Goal: Information Seeking & Learning: Learn about a topic

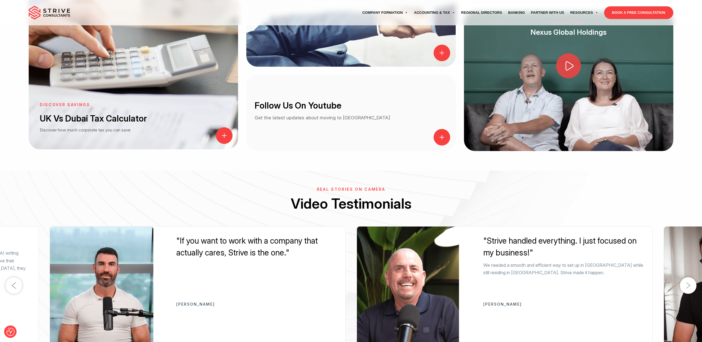
scroll to position [985, 0]
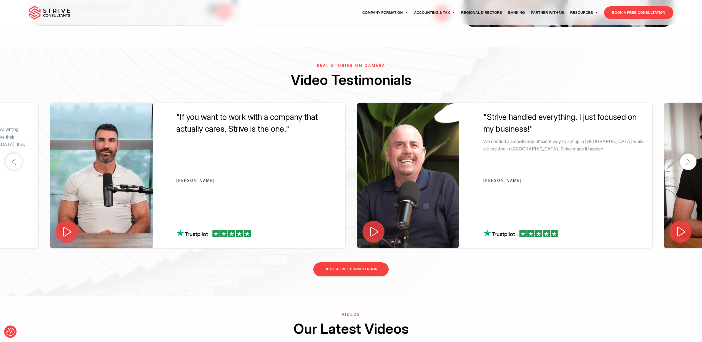
click at [58, 14] on img at bounding box center [49, 13] width 41 height 14
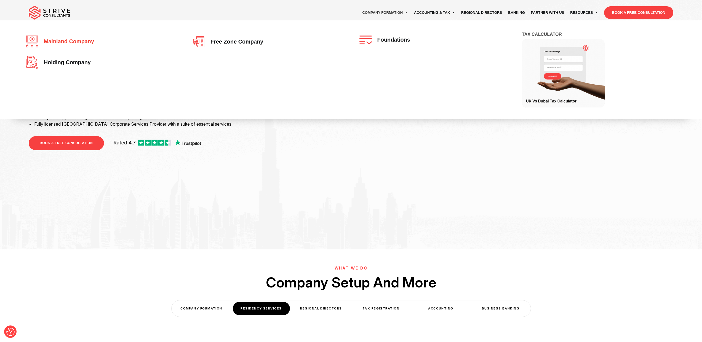
click at [73, 44] on span "Mainland company" at bounding box center [67, 42] width 53 height 6
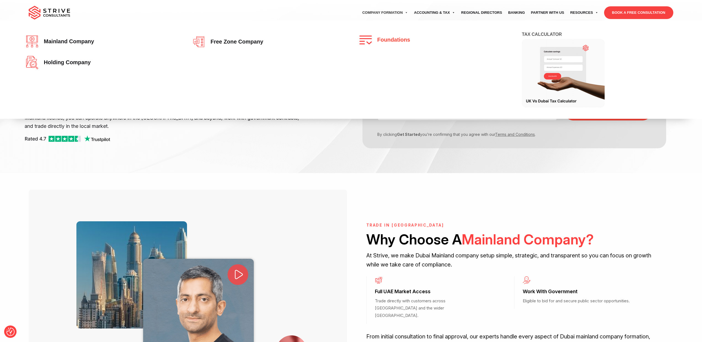
click at [410, 41] on link "Foundations" at bounding box center [434, 40] width 150 height 9
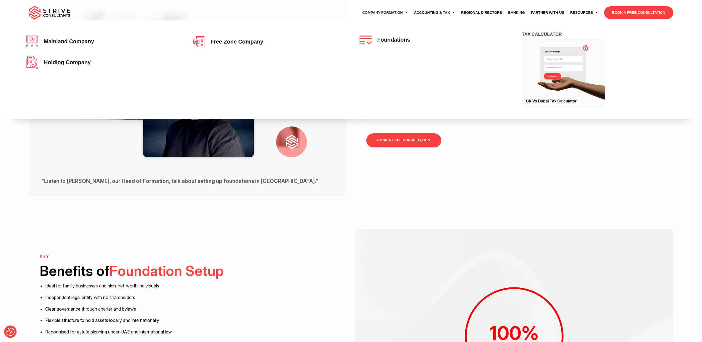
scroll to position [144, 0]
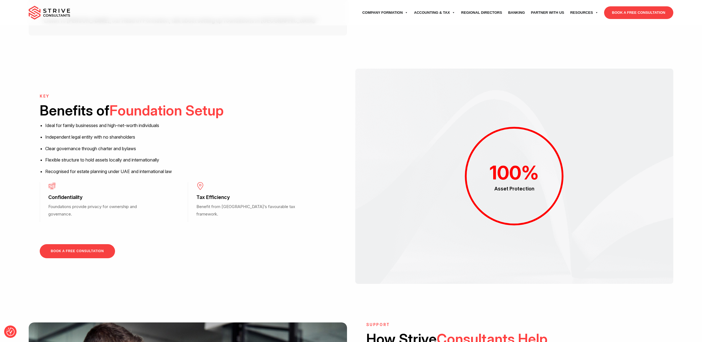
scroll to position [451, 0]
